Goal: Transaction & Acquisition: Purchase product/service

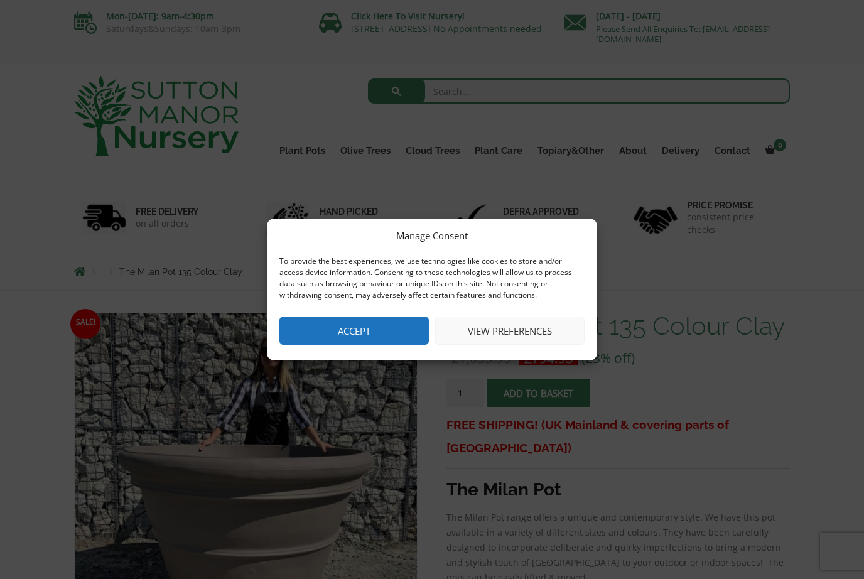
click at [404, 319] on button "Accept" at bounding box center [353, 330] width 149 height 28
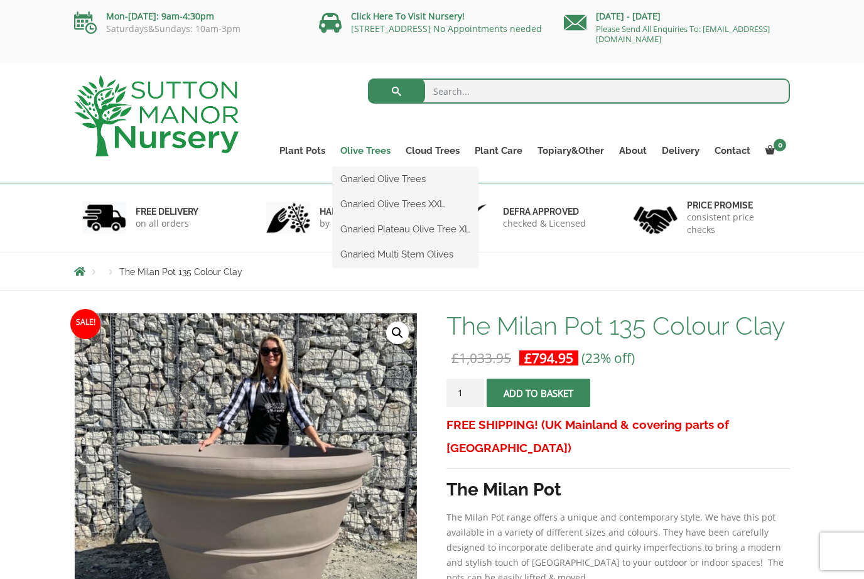
click at [366, 150] on link "Olive Trees" at bounding box center [365, 151] width 65 height 18
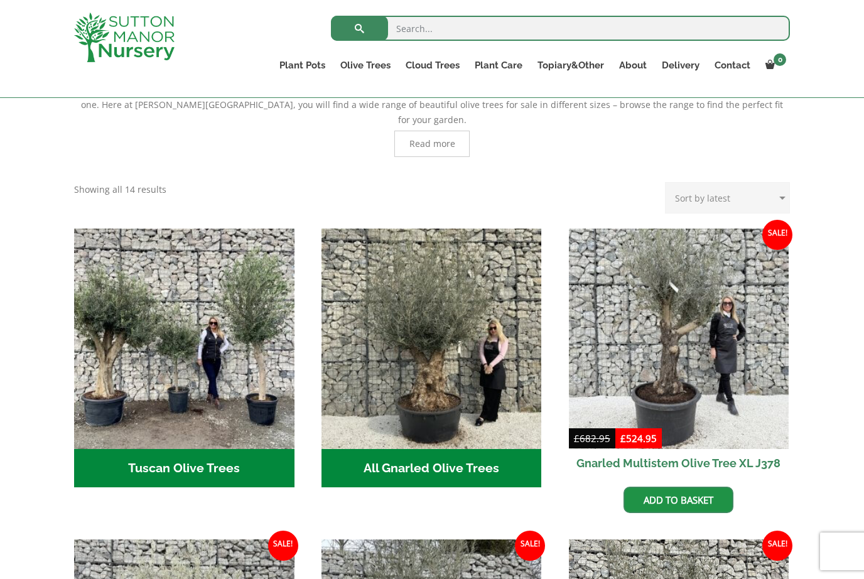
scroll to position [333, 0]
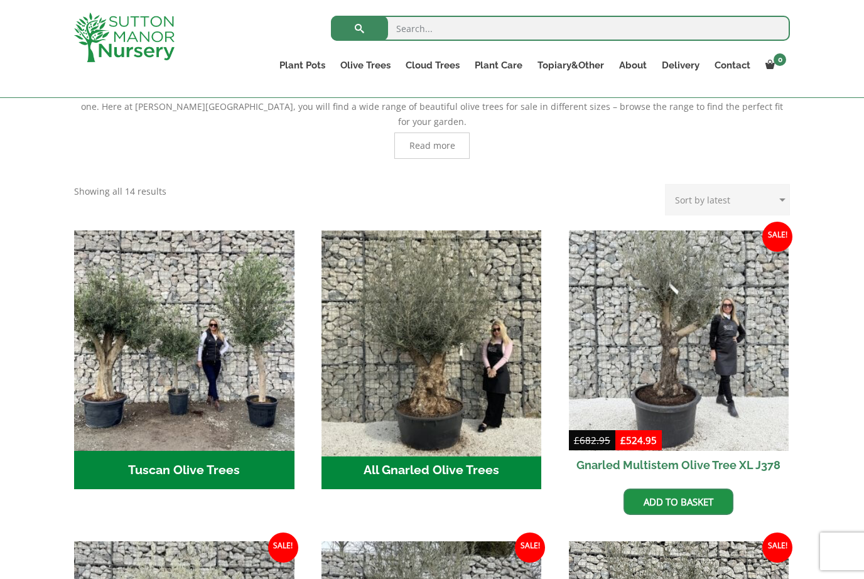
click at [432, 340] on img "Visit product category All Gnarled Olive Trees" at bounding box center [431, 340] width 231 height 231
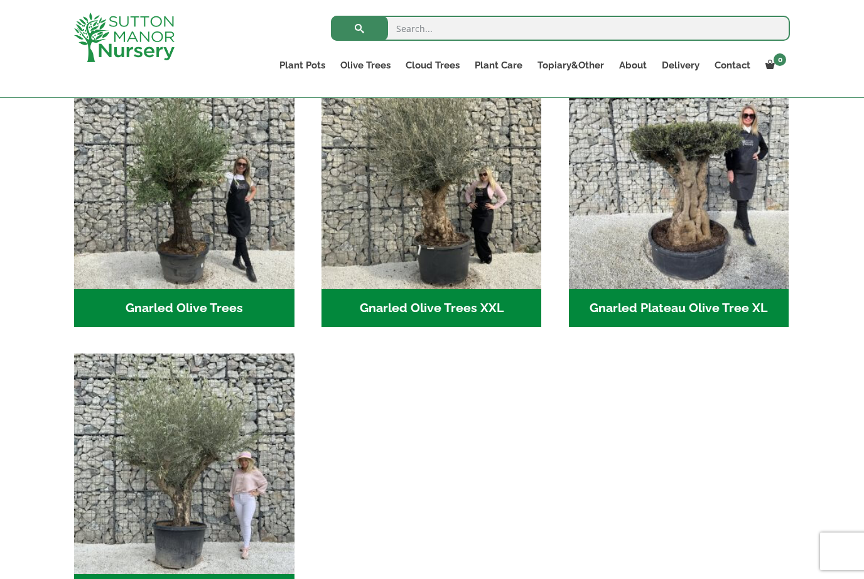
scroll to position [304, 0]
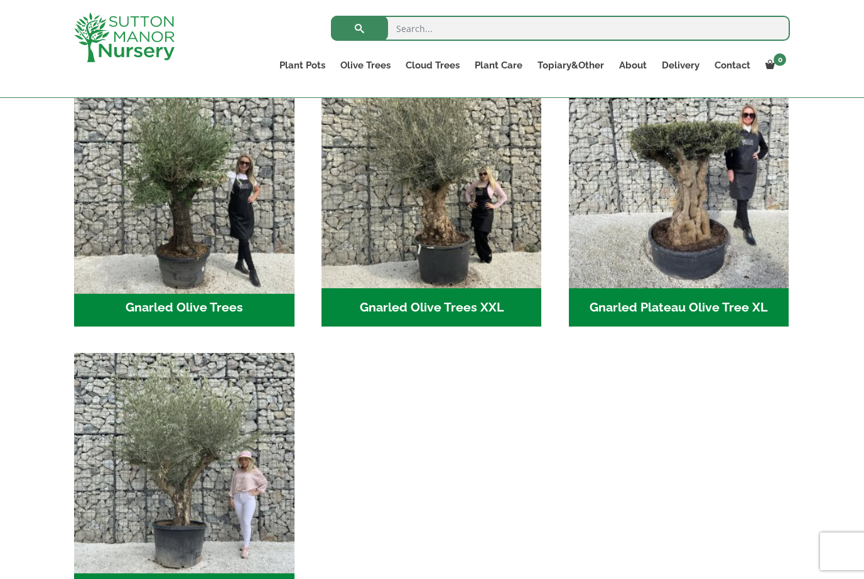
click at [192, 261] on img "Visit product category Gnarled Olive Trees" at bounding box center [183, 177] width 231 height 231
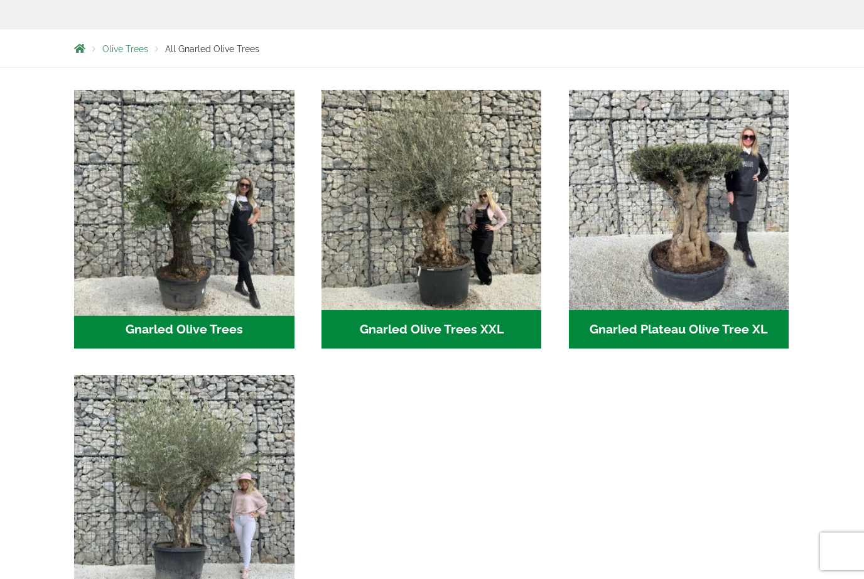
scroll to position [346, 0]
